Goal: Task Accomplishment & Management: Manage account settings

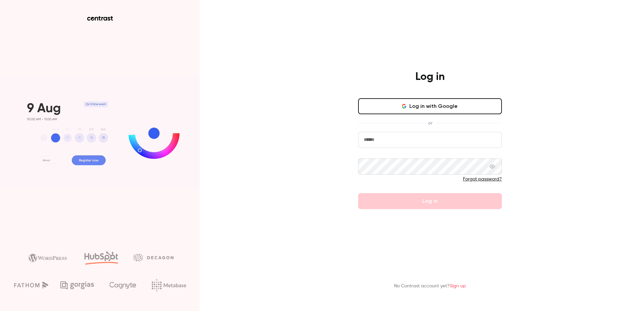
type input "**********"
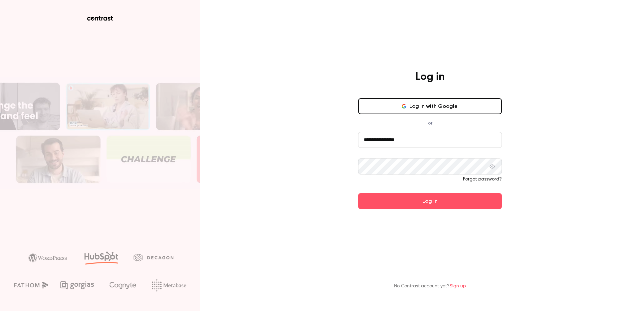
click at [405, 200] on form "**********" at bounding box center [430, 170] width 144 height 77
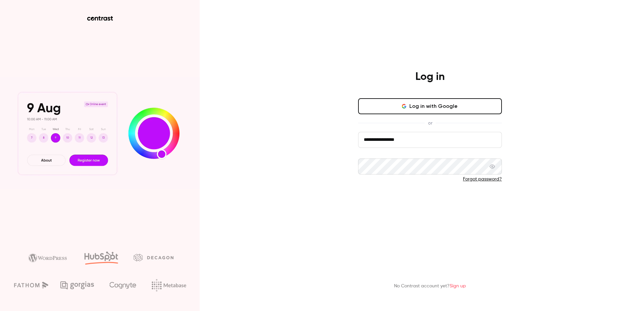
click at [402, 204] on button "Log in" at bounding box center [430, 201] width 144 height 16
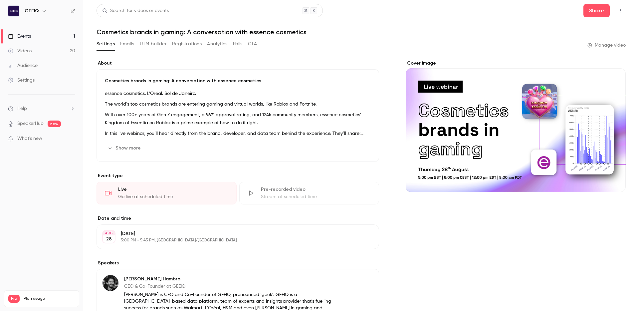
click at [44, 48] on link "Videos 20" at bounding box center [41, 51] width 83 height 15
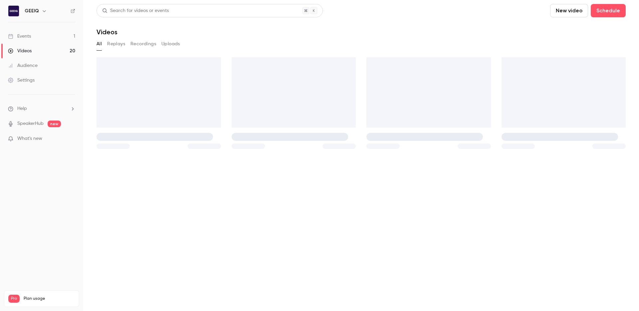
click at [39, 35] on link "Events 1" at bounding box center [41, 36] width 83 height 15
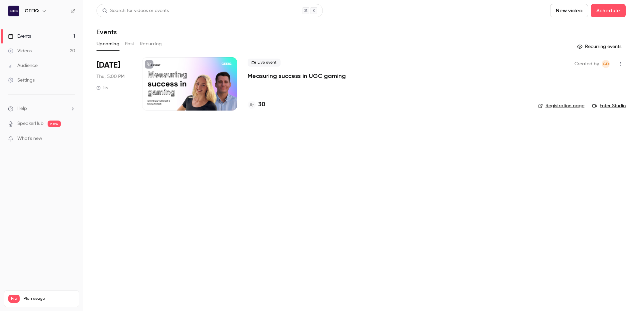
click at [266, 74] on p "Measuring success in UGC gaming" at bounding box center [297, 76] width 98 height 8
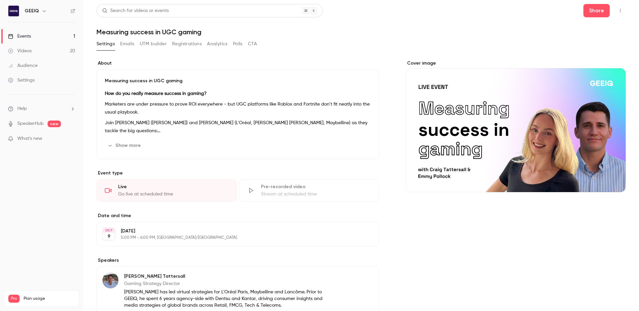
click at [185, 43] on button "Registrations" at bounding box center [187, 44] width 30 height 11
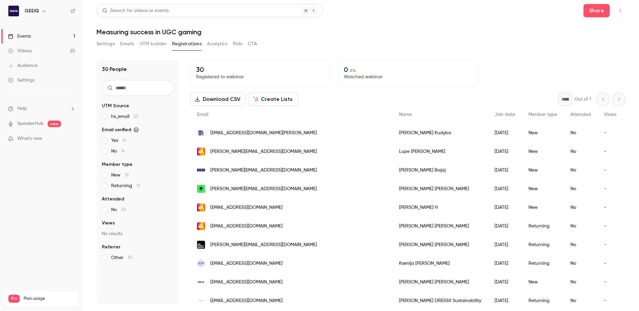
click at [34, 34] on link "Events 1" at bounding box center [41, 36] width 83 height 15
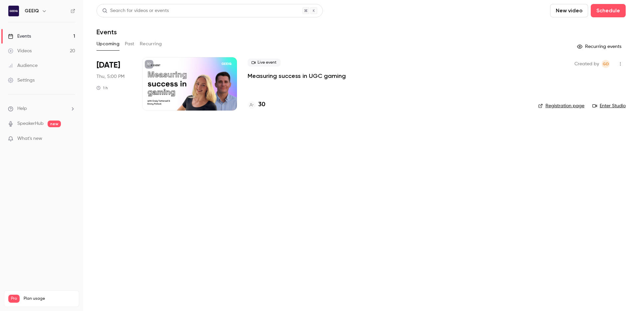
drag, startPoint x: 148, startPoint y: 42, endPoint x: 131, endPoint y: 42, distance: 17.0
click at [147, 42] on button "Recurring" at bounding box center [151, 44] width 22 height 11
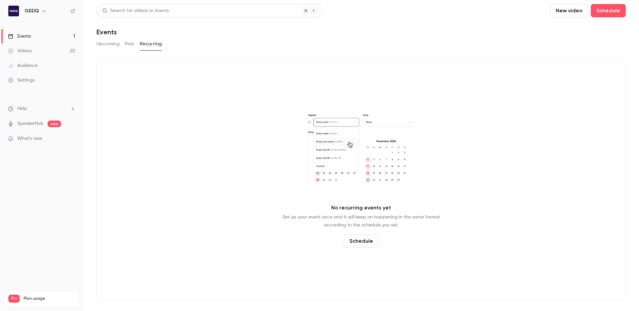
click at [131, 42] on button "Past" at bounding box center [130, 44] width 10 height 11
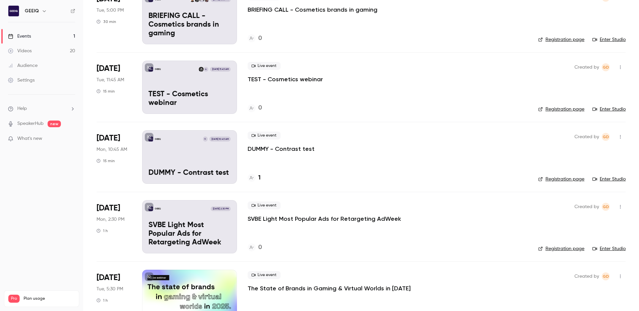
scroll to position [230, 0]
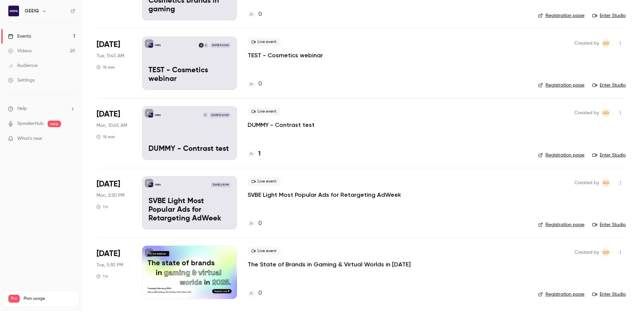
click at [621, 112] on icon "button" at bounding box center [619, 112] width 5 height 5
click at [567, 199] on div at bounding box center [564, 198] width 11 height 5
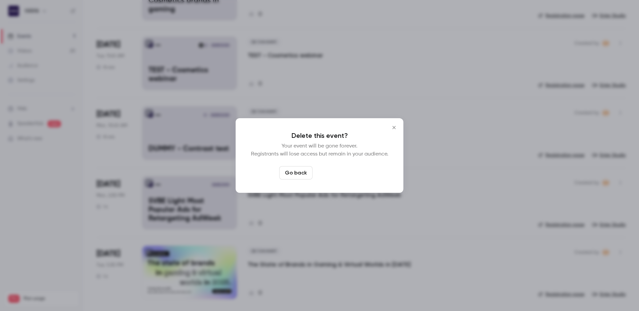
click at [355, 172] on button "Delete event" at bounding box center [337, 172] width 45 height 13
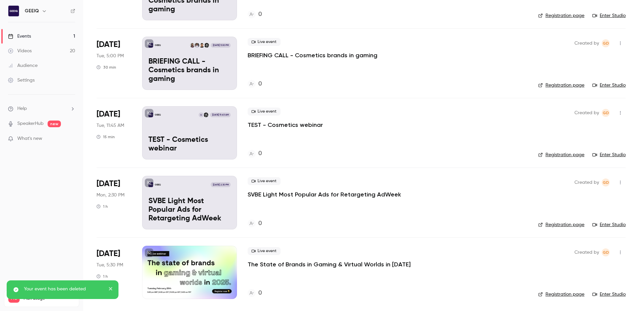
scroll to position [160, 0]
click at [620, 179] on button "button" at bounding box center [620, 182] width 11 height 11
click at [575, 272] on li "Delete" at bounding box center [589, 268] width 72 height 17
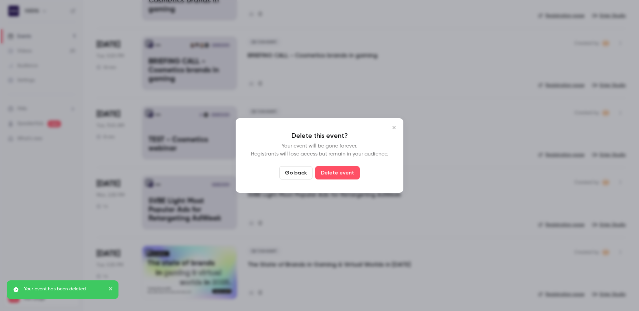
drag, startPoint x: 346, startPoint y: 173, endPoint x: 440, endPoint y: 206, distance: 100.2
click at [346, 173] on button "Delete event" at bounding box center [337, 172] width 45 height 13
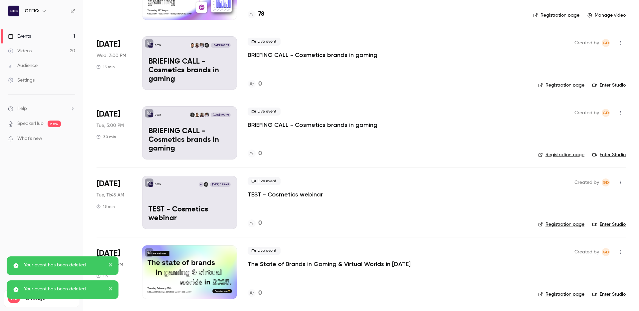
scroll to position [90, 0]
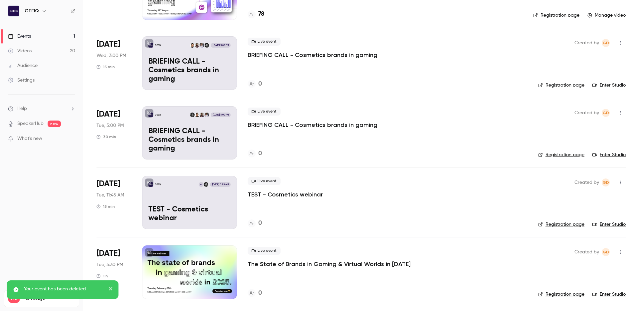
click at [620, 252] on icon "button" at bounding box center [620, 252] width 1 height 4
click at [568, 300] on div at bounding box center [564, 298] width 11 height 5
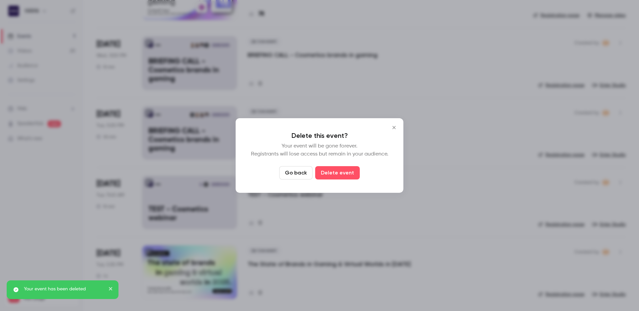
drag, startPoint x: 345, startPoint y: 167, endPoint x: 464, endPoint y: 175, distance: 119.3
click at [345, 167] on button "Delete event" at bounding box center [337, 172] width 45 height 13
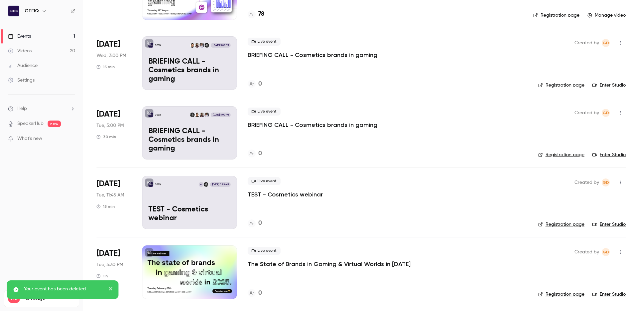
scroll to position [21, 0]
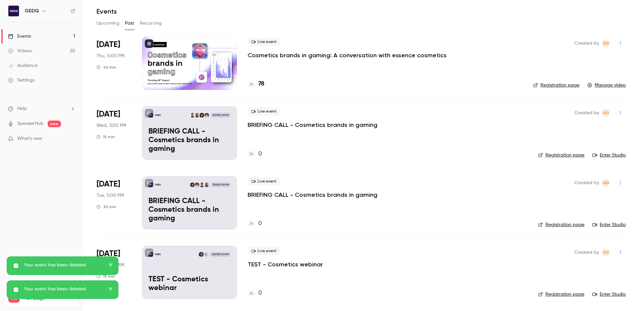
click at [621, 182] on icon "button" at bounding box center [619, 182] width 5 height 5
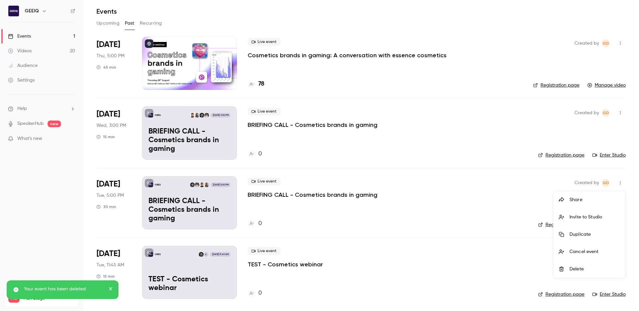
click at [574, 268] on div "Delete" at bounding box center [594, 268] width 51 height 7
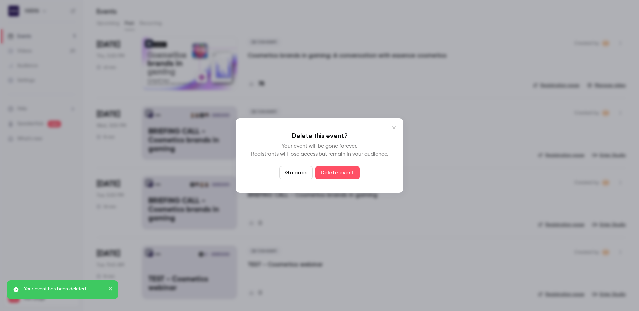
click at [334, 175] on button "Delete event" at bounding box center [337, 172] width 45 height 13
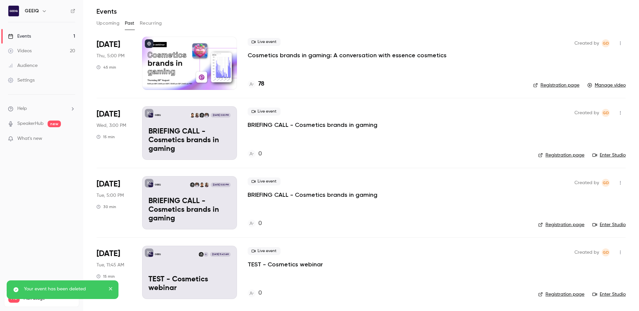
scroll to position [0, 0]
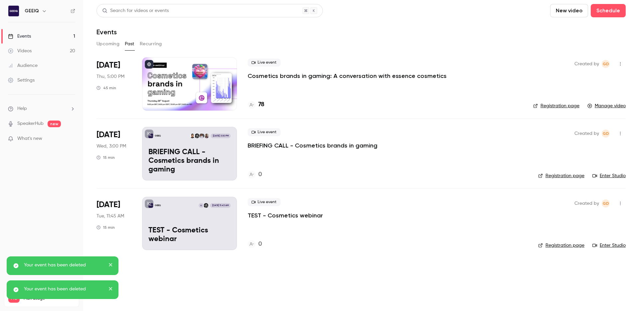
click at [619, 201] on icon "button" at bounding box center [619, 203] width 5 height 5
click at [565, 289] on div at bounding box center [564, 289] width 11 height 5
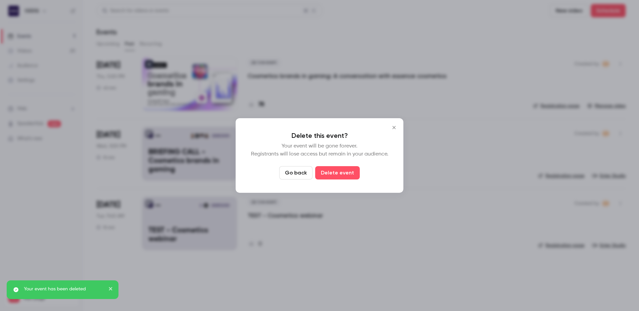
drag, startPoint x: 338, startPoint y: 169, endPoint x: 346, endPoint y: 169, distance: 7.3
click at [339, 169] on button "Delete event" at bounding box center [337, 172] width 45 height 13
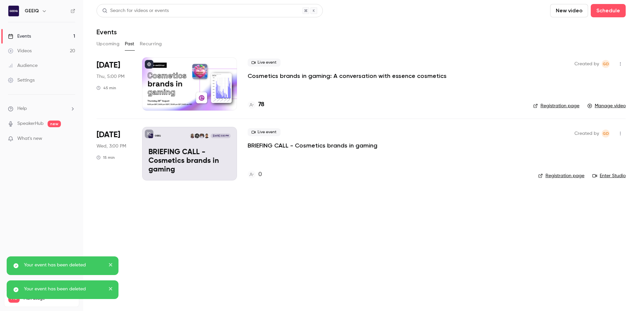
click at [114, 38] on div "Search for videos or events New video Schedule Events Upcoming Past Recurring […" at bounding box center [360, 96] width 529 height 184
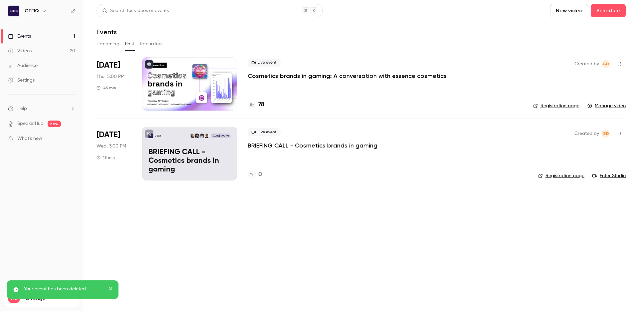
drag, startPoint x: 119, startPoint y: 41, endPoint x: 128, endPoint y: 42, distance: 9.1
click at [119, 41] on button "Upcoming" at bounding box center [107, 44] width 23 height 11
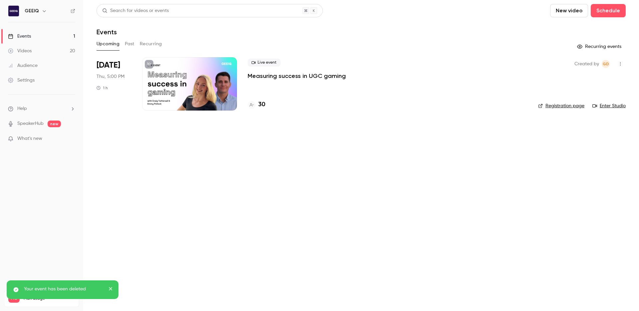
drag, startPoint x: 353, startPoint y: 197, endPoint x: 346, endPoint y: 194, distance: 7.6
click at [351, 197] on main "Search for videos or events New video Schedule Events Upcoming Past Recurring R…" at bounding box center [361, 155] width 556 height 311
